Goal: Check status: Check status

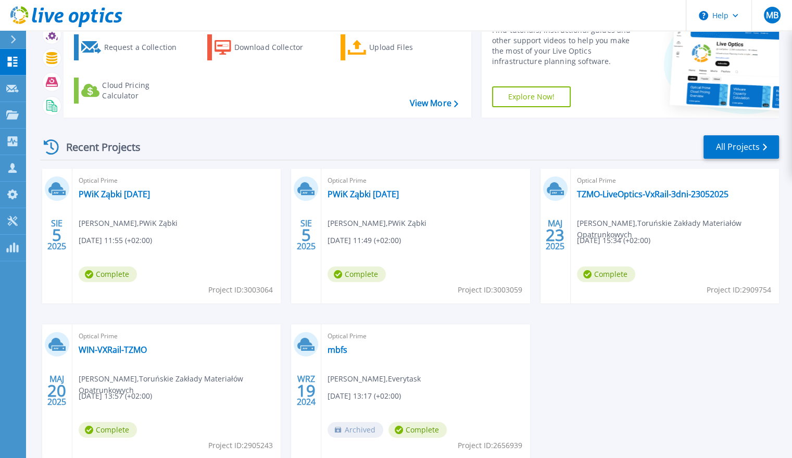
scroll to position [81, 0]
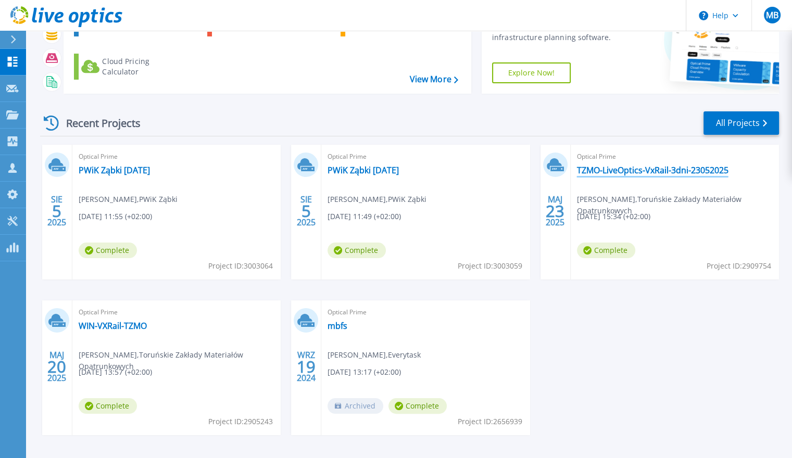
click at [700, 167] on link "TZMO-LiveOptics-VxRail-3dni-23052025" at bounding box center [653, 170] width 152 height 10
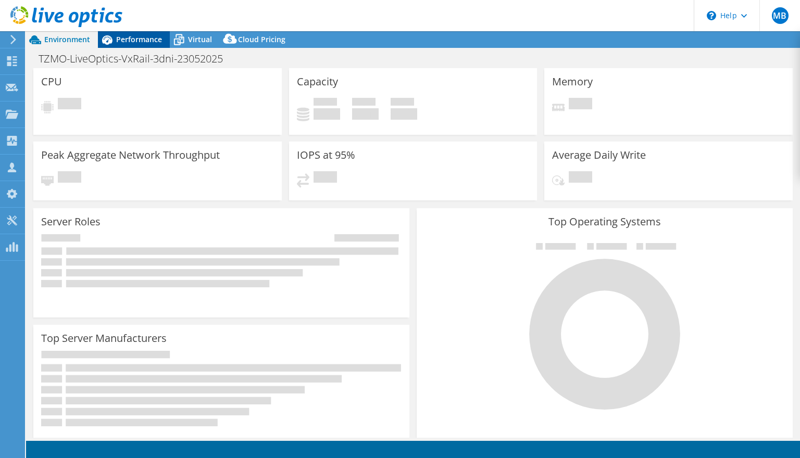
select select "USD"
select select "EUFrankfurt"
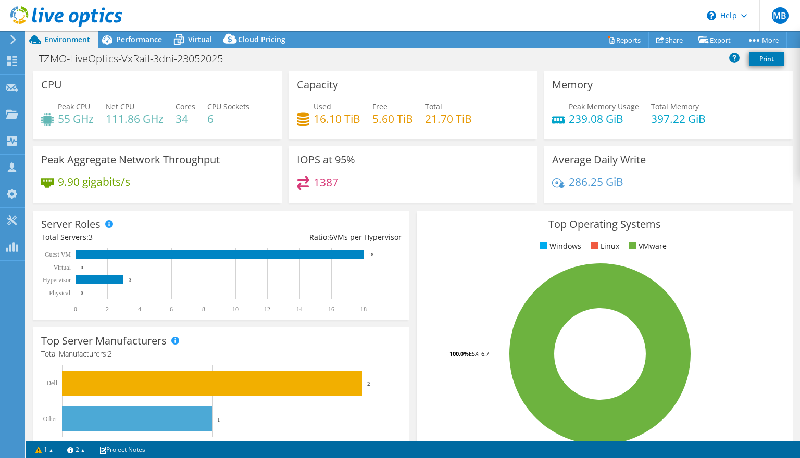
click at [10, 36] on icon at bounding box center [13, 39] width 8 height 9
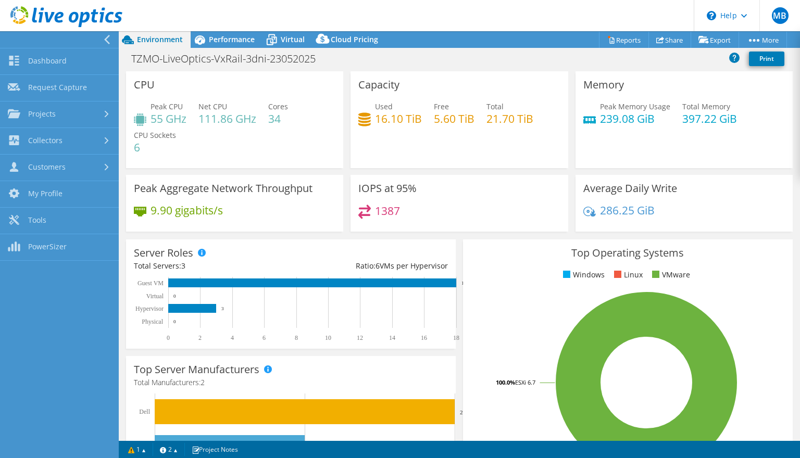
click at [104, 37] on icon at bounding box center [107, 39] width 8 height 9
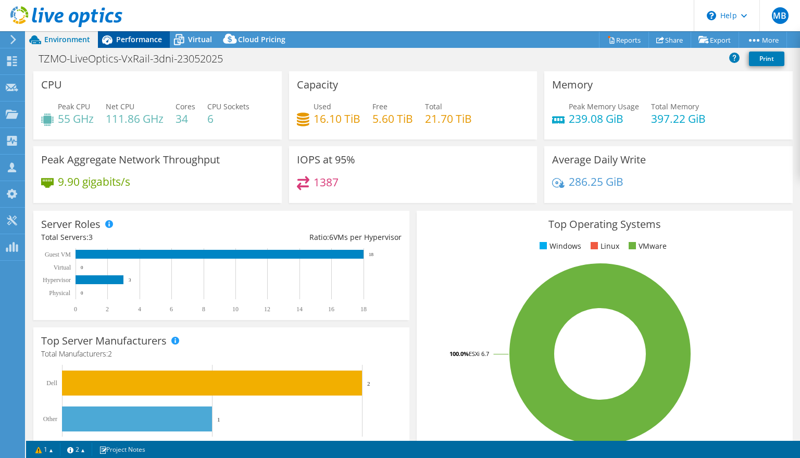
click at [150, 42] on span "Performance" at bounding box center [139, 39] width 46 height 10
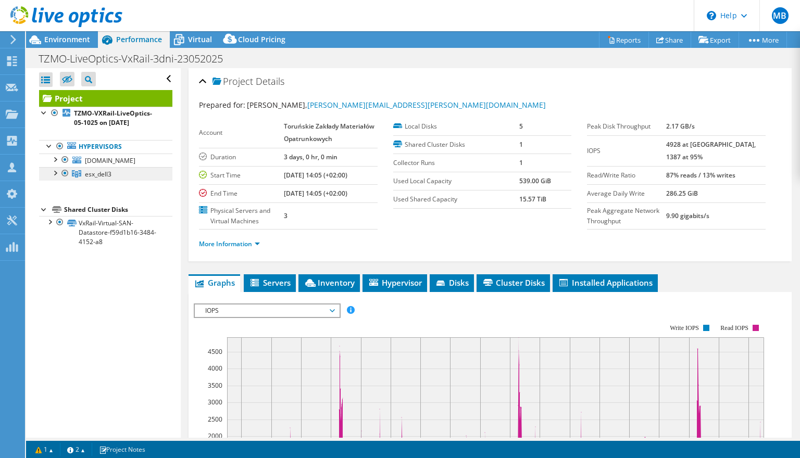
click at [116, 181] on link "esx_dell3" at bounding box center [105, 174] width 133 height 14
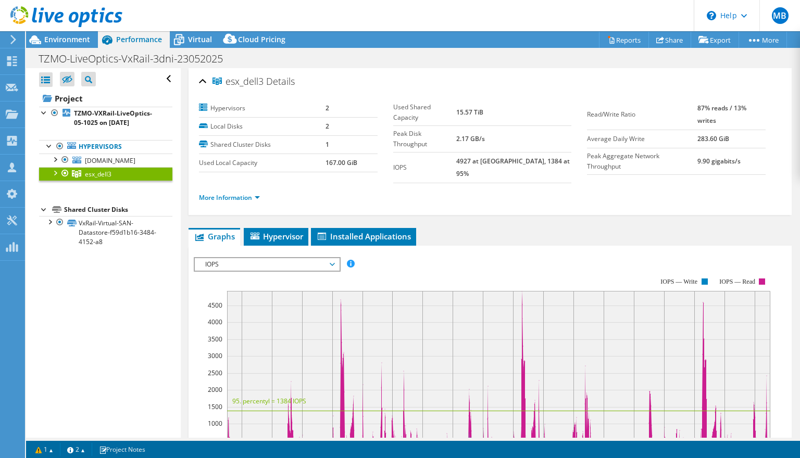
click at [55, 178] on div at bounding box center [54, 172] width 10 height 10
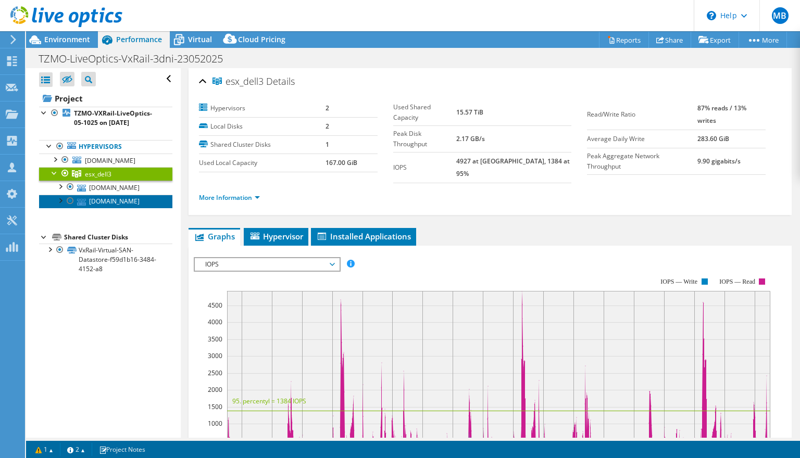
click at [116, 208] on link "[DOMAIN_NAME]" at bounding box center [105, 202] width 133 height 14
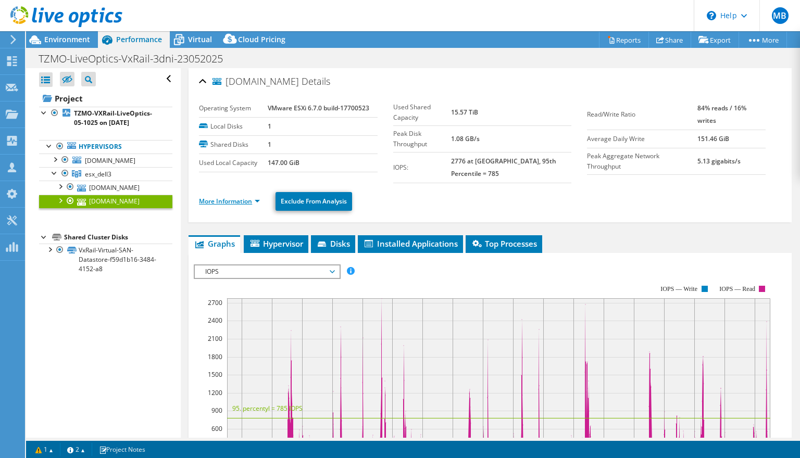
click at [233, 197] on link "More Information" at bounding box center [229, 201] width 61 height 9
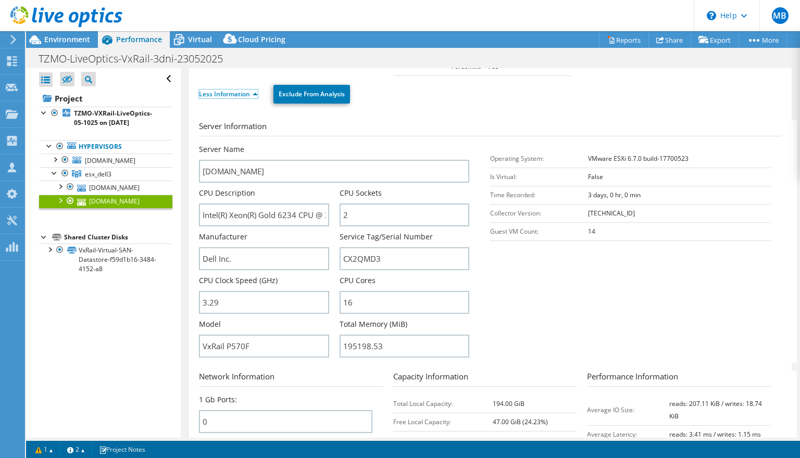
scroll to position [75, 0]
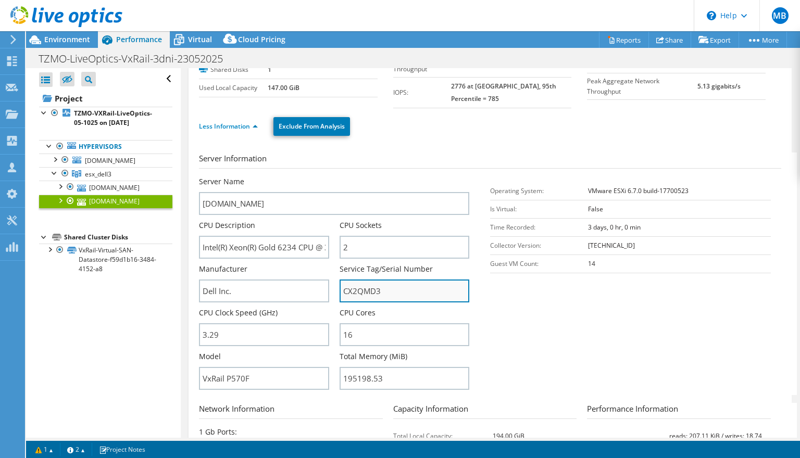
click at [344, 280] on input "CX2QMD3" at bounding box center [405, 291] width 130 height 23
click at [595, 314] on section "Server Information Server Name [DOMAIN_NAME] CPU Description Intel(R) Xeon(R) G…" at bounding box center [492, 274] width 587 height 243
click at [365, 280] on input "CX2QMD3" at bounding box center [405, 291] width 130 height 23
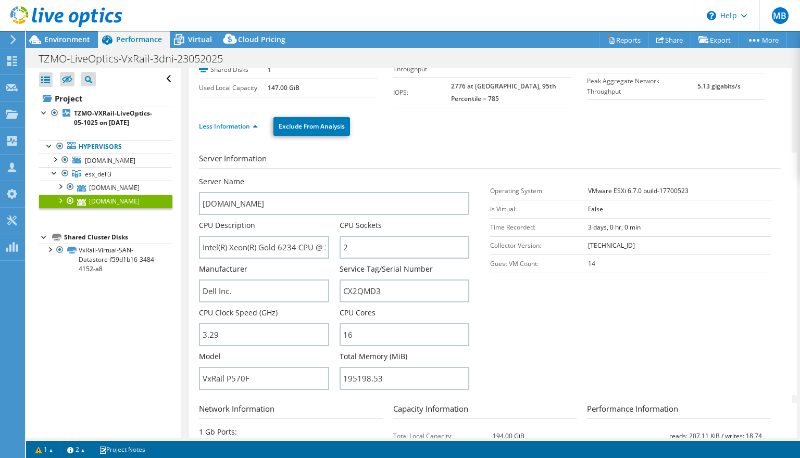
click at [519, 300] on section "Server Information Server Name [DOMAIN_NAME] CPU Description Intel(R) Xeon(R) G…" at bounding box center [492, 274] width 587 height 243
click at [357, 282] on input "CX2QMD3" at bounding box center [405, 291] width 130 height 23
click at [517, 317] on section "Server Information Server Name [DOMAIN_NAME] CPU Description Intel(R) Xeon(R) G…" at bounding box center [492, 274] width 587 height 243
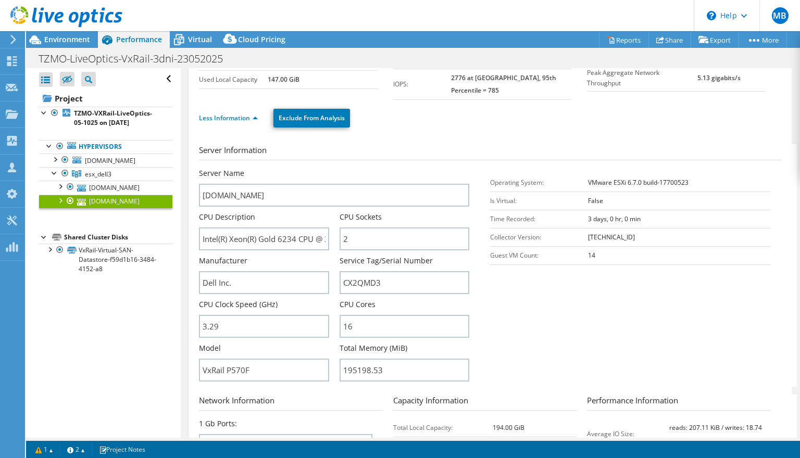
scroll to position [83, 0]
click at [363, 273] on input "CX2QMD3" at bounding box center [405, 282] width 130 height 23
click at [131, 194] on link "[DOMAIN_NAME]" at bounding box center [105, 188] width 133 height 14
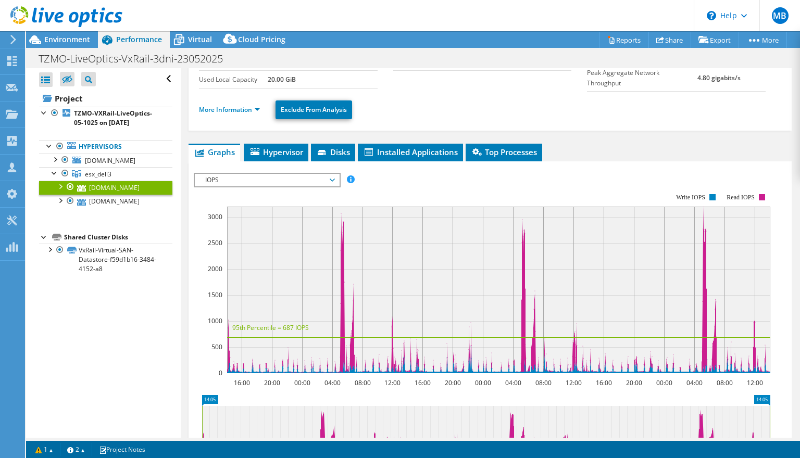
scroll to position [29, 0]
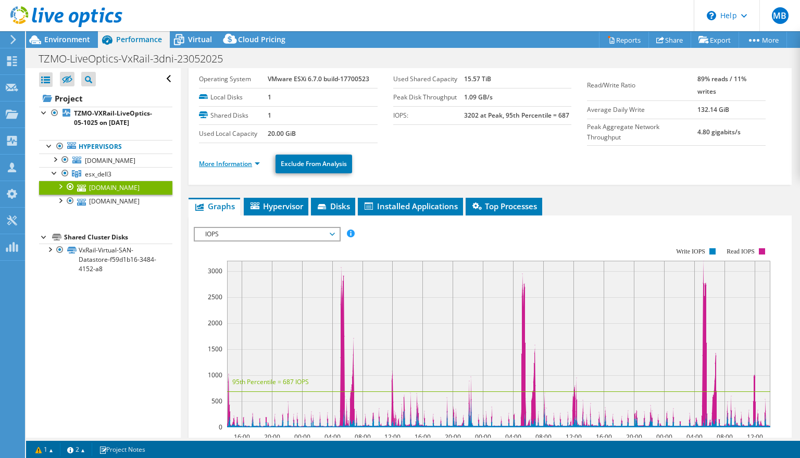
click at [242, 159] on link "More Information" at bounding box center [229, 163] width 61 height 9
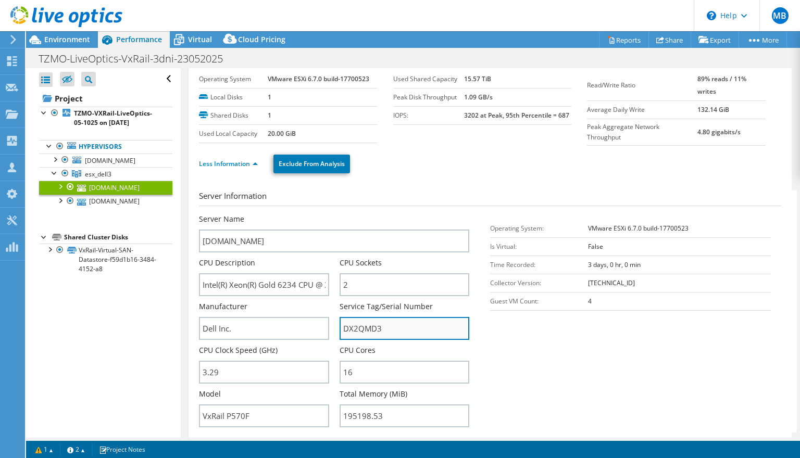
click at [359, 322] on input "DX2QMD3" at bounding box center [405, 328] width 130 height 23
click at [571, 376] on section "Server Information Server Name [DOMAIN_NAME] CPU Description Intel(R) Xeon(R) G…" at bounding box center [492, 311] width 587 height 243
